Goal: Transaction & Acquisition: Purchase product/service

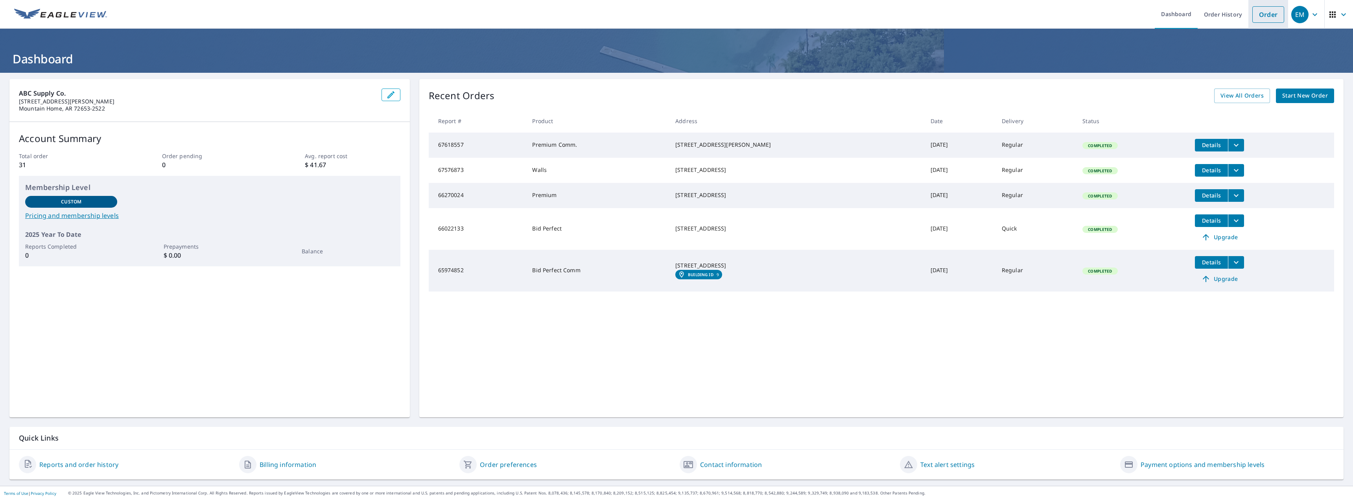
click at [1266, 18] on link "Order" at bounding box center [1268, 14] width 32 height 17
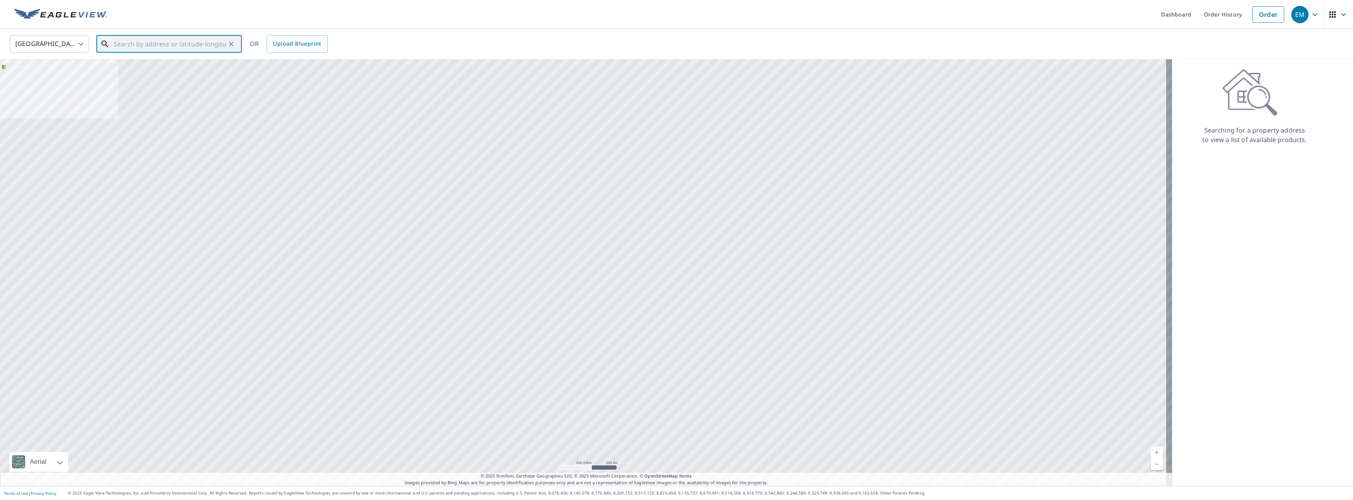
click at [168, 49] on input "text" at bounding box center [170, 44] width 112 height 22
type input "[STREET_ADDRESS]"
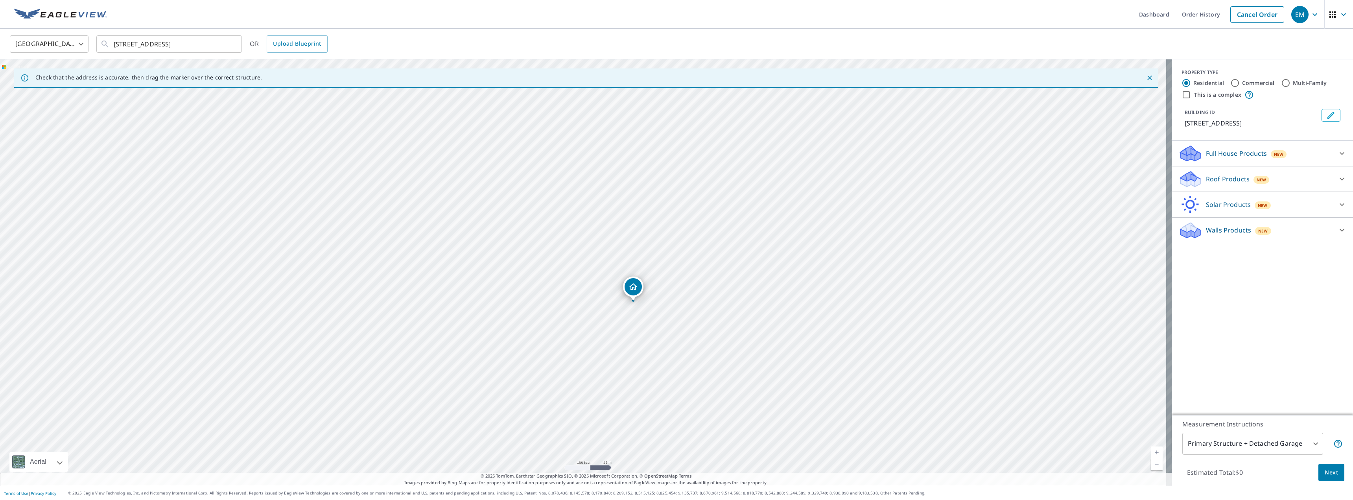
click at [1287, 188] on div "Roof Products New" at bounding box center [1255, 179] width 154 height 18
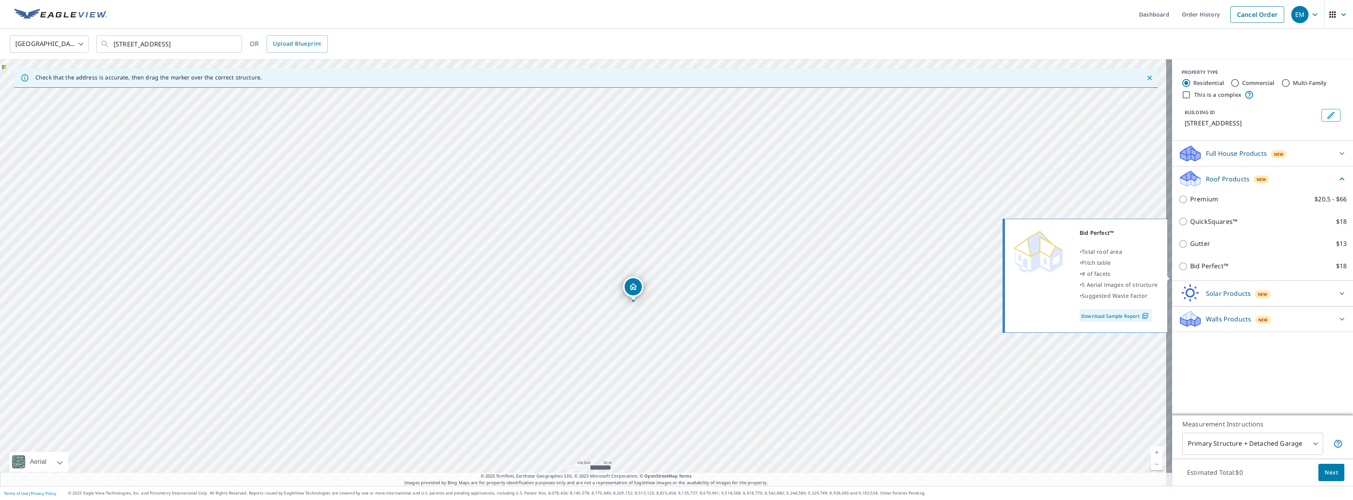
click at [1191, 271] on p "Bid Perfect™" at bounding box center [1209, 266] width 38 height 10
click at [1190, 271] on input "Bid Perfect™ $18" at bounding box center [1184, 265] width 12 height 9
checkbox input "true"
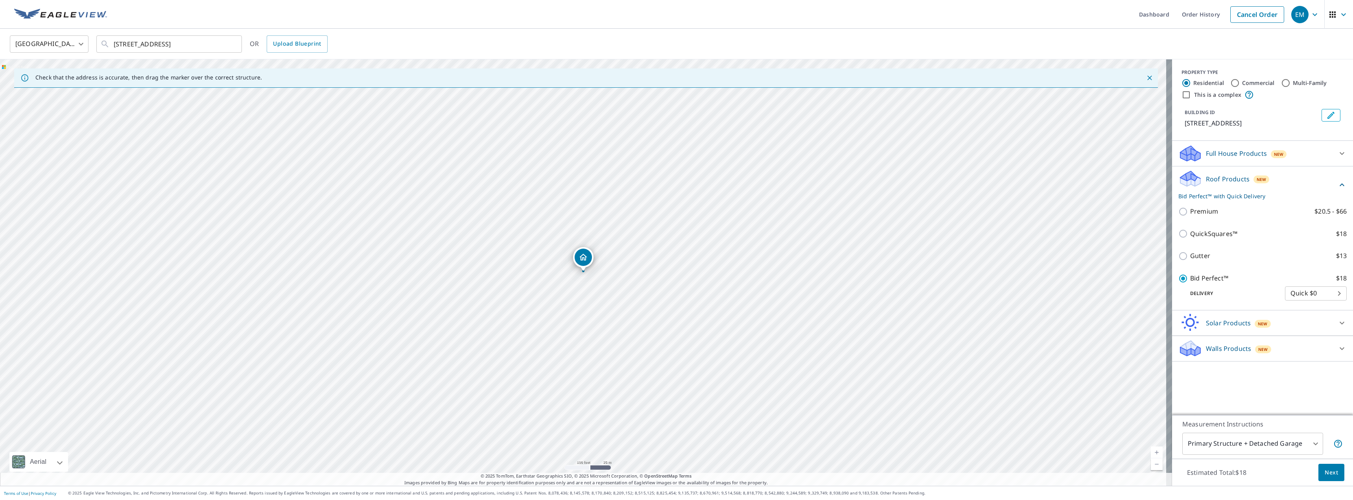
click at [1232, 446] on body "EM EM Dashboard Order History Cancel Order EM [GEOGRAPHIC_DATA] US ​ [STREET_AD…" at bounding box center [676, 250] width 1353 height 500
click at [1232, 446] on div at bounding box center [676, 250] width 1353 height 500
click at [1326, 470] on span "Next" at bounding box center [1330, 472] width 13 height 10
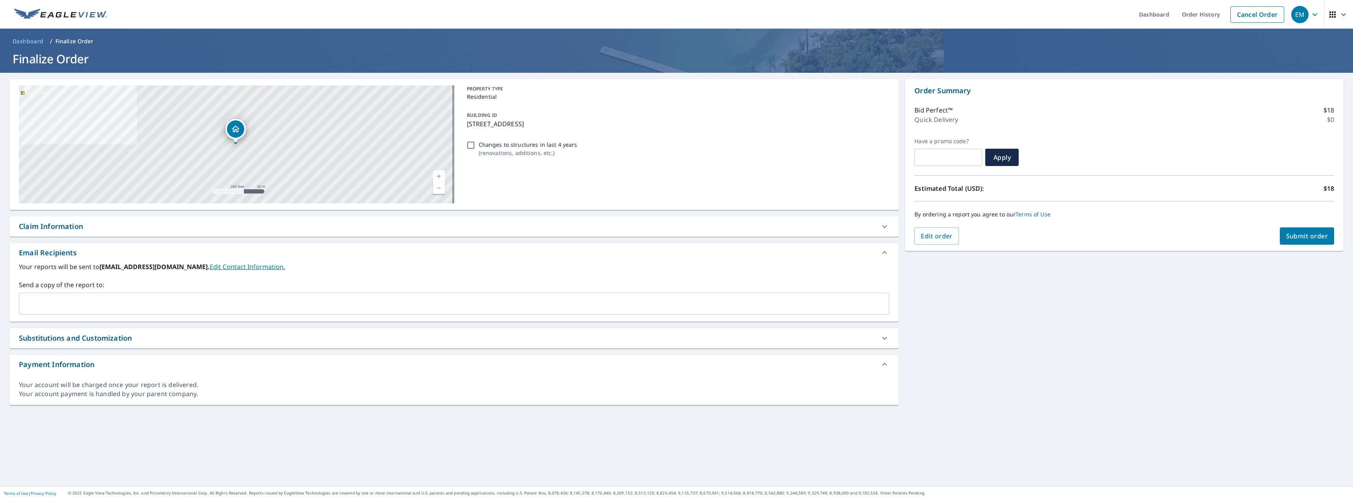
click at [1305, 239] on span "Submit order" at bounding box center [1307, 236] width 42 height 9
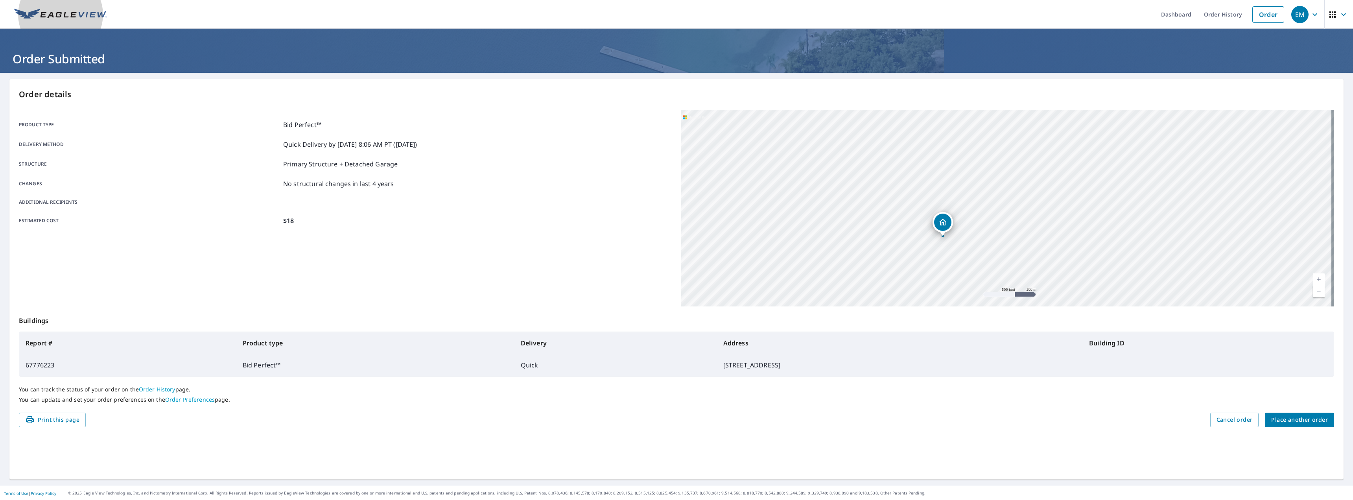
click at [79, 18] on img at bounding box center [60, 15] width 93 height 12
